Goal: Transaction & Acquisition: Obtain resource

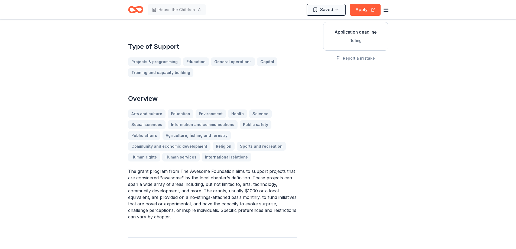
scroll to position [108, 0]
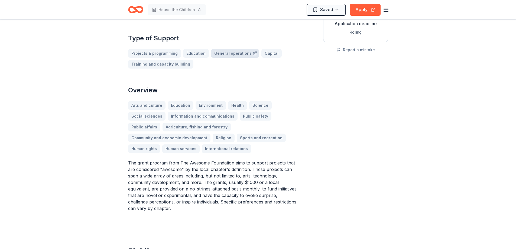
click at [242, 56] on link "General operations" at bounding box center [235, 53] width 48 height 9
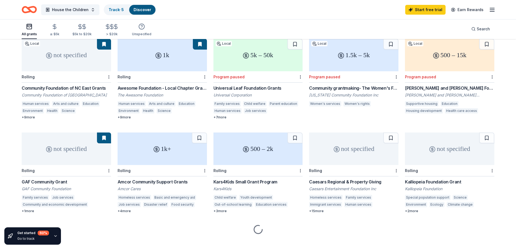
scroll to position [59, 0]
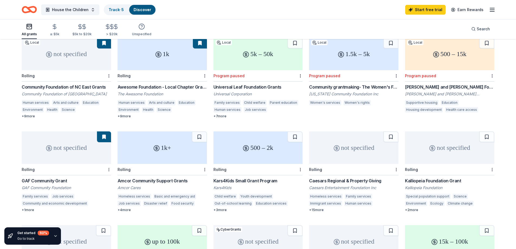
click at [68, 156] on div "not specified" at bounding box center [66, 147] width 89 height 32
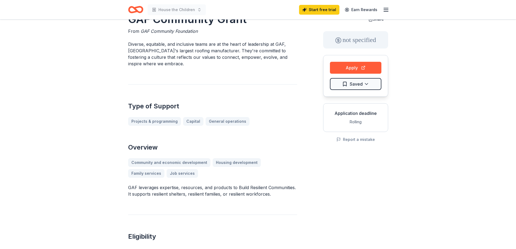
scroll to position [27, 0]
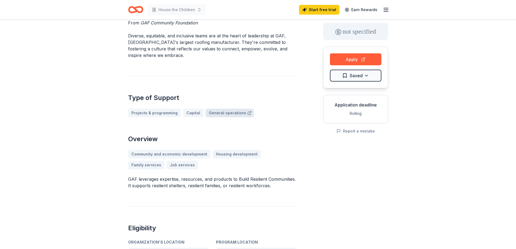
click at [235, 113] on link "General operations" at bounding box center [229, 113] width 48 height 9
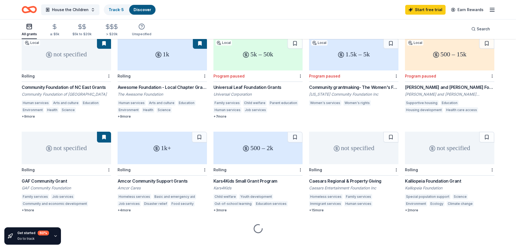
scroll to position [59, 0]
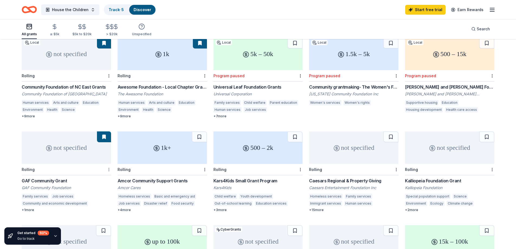
click at [107, 164] on html "House the Children Track · 5 Discover Start free trial Earn Rewards All grants …" at bounding box center [258, 65] width 516 height 249
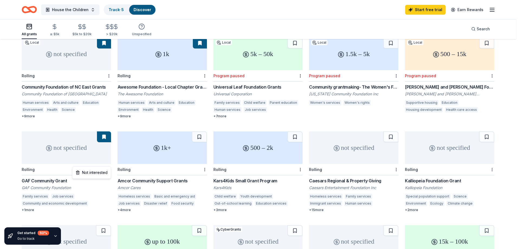
click at [30, 189] on html "House the Children Track · 5 Discover Start free trial Earn Rewards All grants …" at bounding box center [260, 65] width 520 height 249
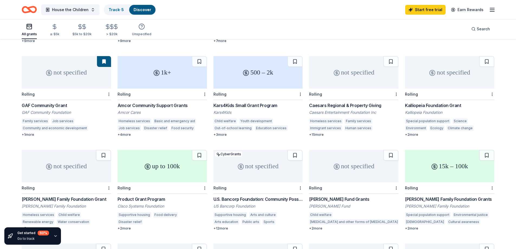
scroll to position [140, 0]
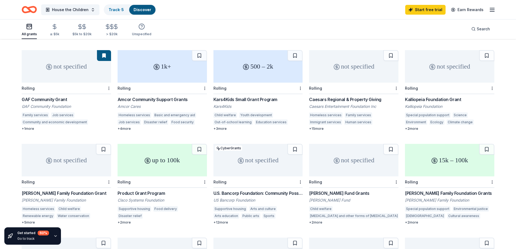
click at [69, 65] on div "not specified" at bounding box center [66, 66] width 89 height 32
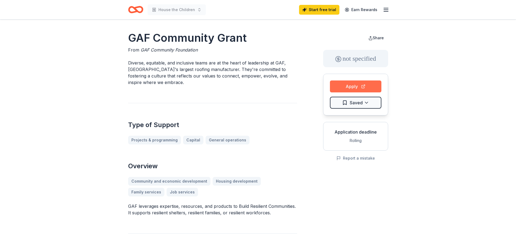
click at [376, 87] on button "Apply" at bounding box center [355, 86] width 51 height 12
